Goal: Task Accomplishment & Management: Use online tool/utility

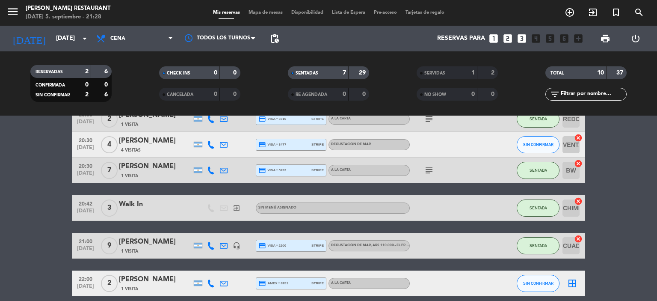
scroll to position [107, 0]
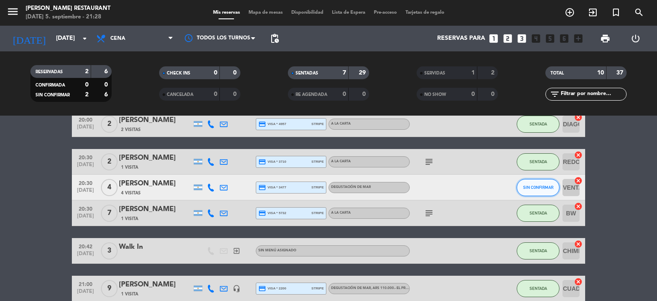
click at [555, 187] on button "SIN CONFIRMAR" at bounding box center [537, 187] width 43 height 17
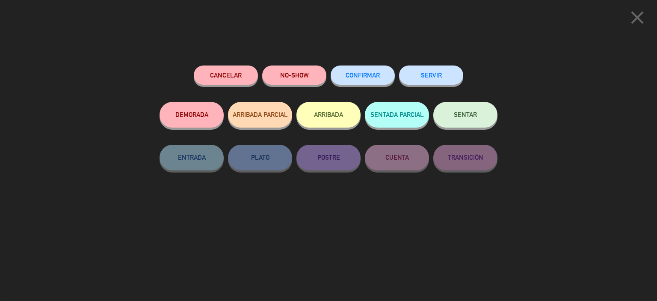
click at [472, 119] on button "SENTAR" at bounding box center [465, 115] width 64 height 26
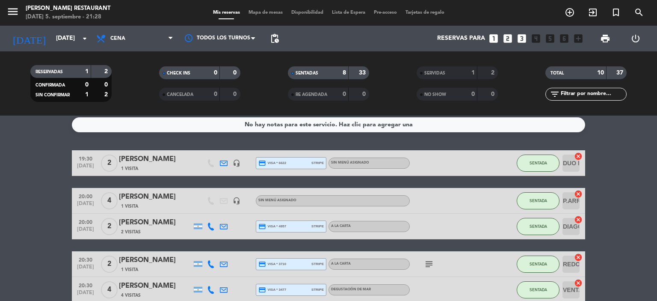
scroll to position [0, 0]
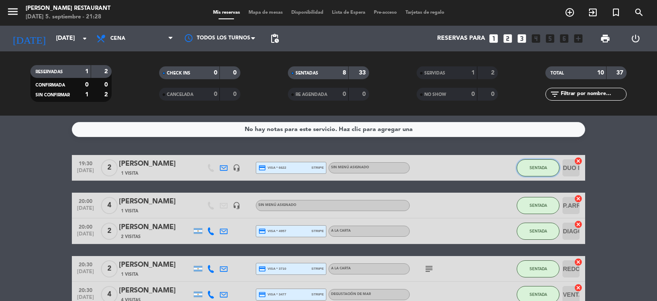
click at [539, 165] on span "SENTADA" at bounding box center [538, 167] width 18 height 5
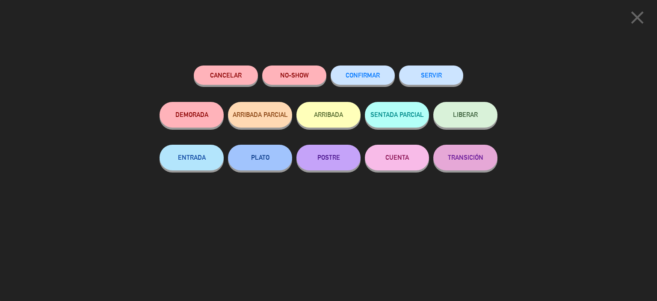
click at [447, 77] on button "SERVIR" at bounding box center [431, 74] width 64 height 19
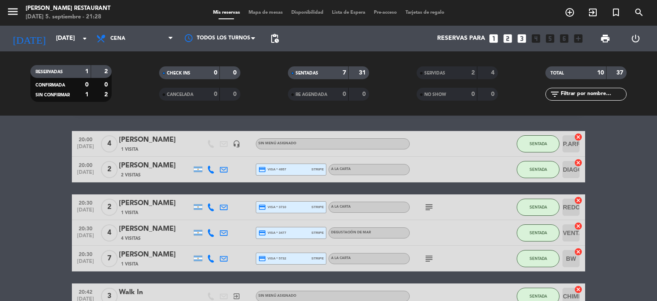
scroll to position [43, 0]
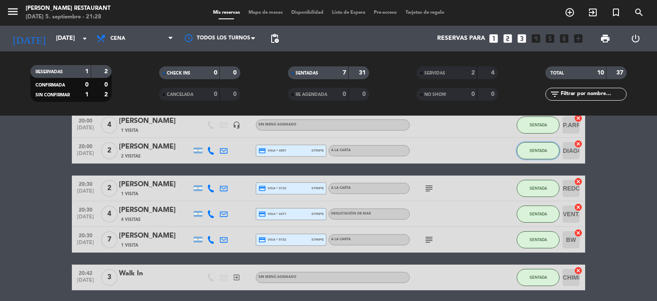
click at [529, 150] on span "SENTADA" at bounding box center [538, 150] width 18 height 5
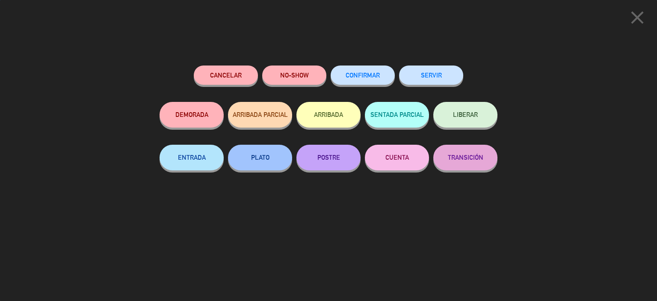
click at [435, 73] on button "SERVIR" at bounding box center [431, 74] width 64 height 19
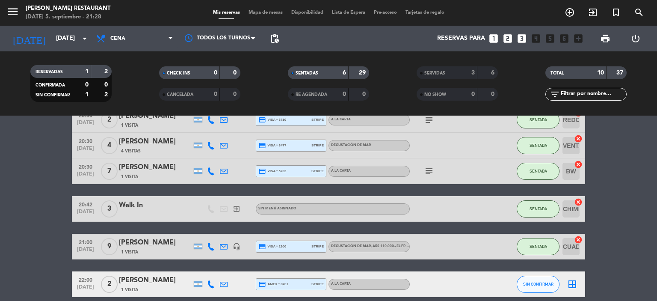
scroll to position [124, 0]
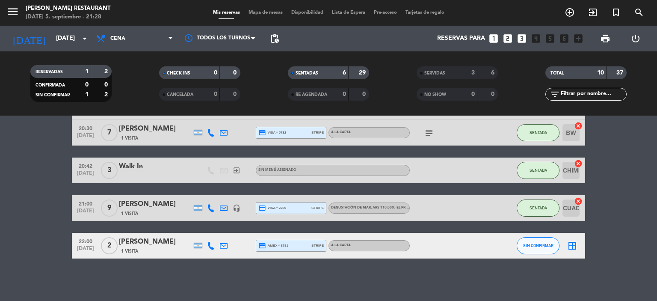
click at [570, 244] on icon "border_all" at bounding box center [572, 245] width 10 height 10
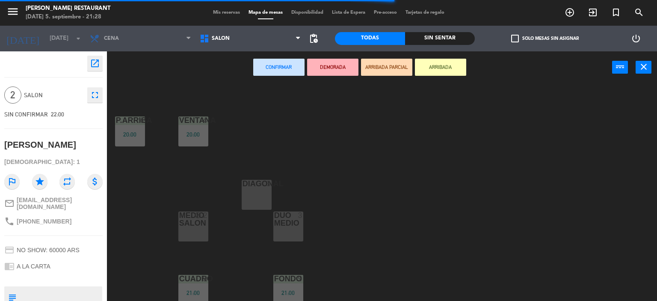
scroll to position [176, 0]
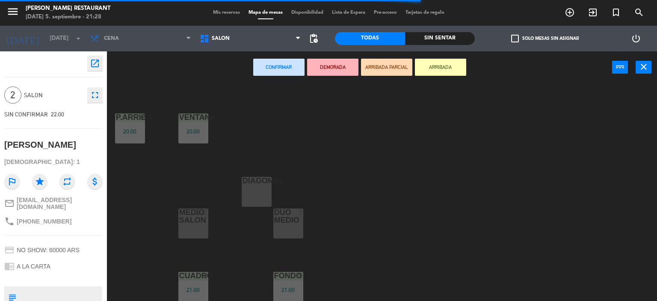
click at [288, 221] on div at bounding box center [288, 215] width 14 height 15
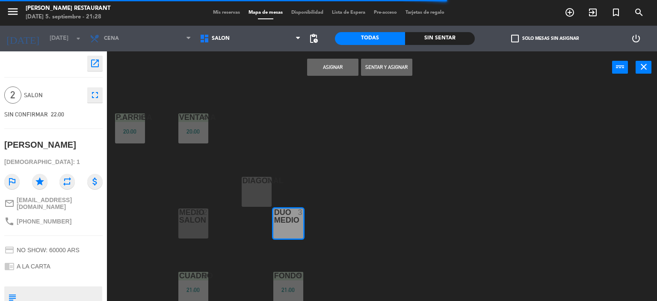
click at [332, 65] on button "Asignar" at bounding box center [332, 67] width 51 height 17
